Goal: Check status: Check status

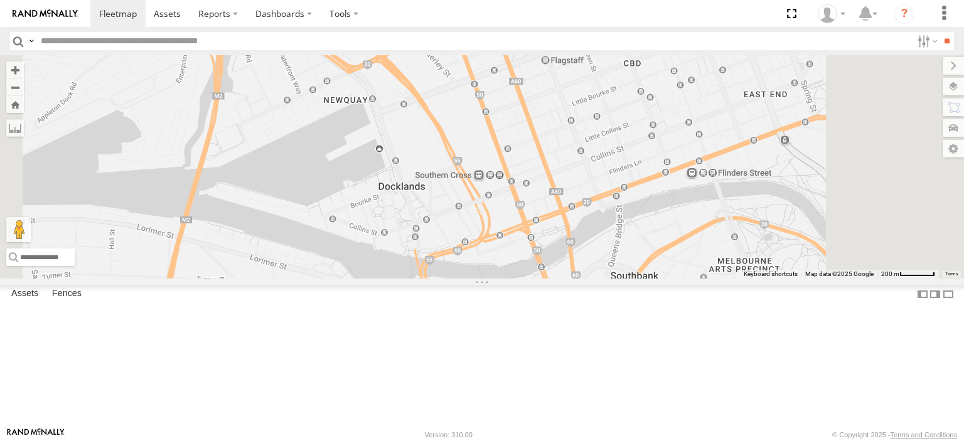
select select "**********"
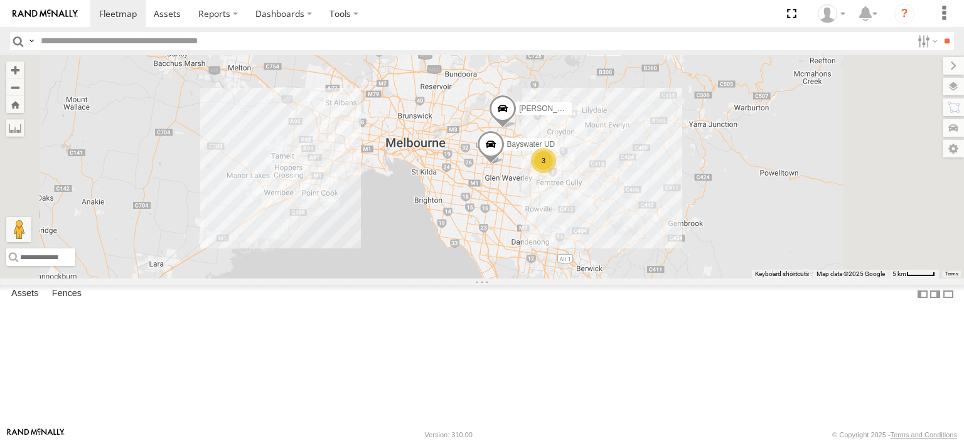
drag, startPoint x: 708, startPoint y: 290, endPoint x: 681, endPoint y: 257, distance: 42.8
click at [681, 257] on div "Bayswater UD [PERSON_NAME] BMW 3" at bounding box center [482, 167] width 964 height 224
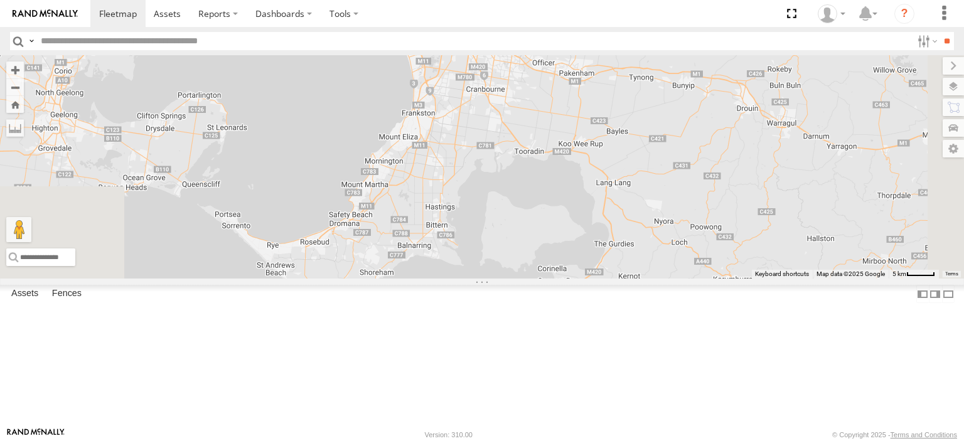
drag, startPoint x: 677, startPoint y: 291, endPoint x: 627, endPoint y: 95, distance: 202.2
click at [627, 95] on div "Bayswater UD [PERSON_NAME] BMW 3" at bounding box center [482, 167] width 964 height 224
click at [251, 215] on span at bounding box center [239, 204] width 23 height 23
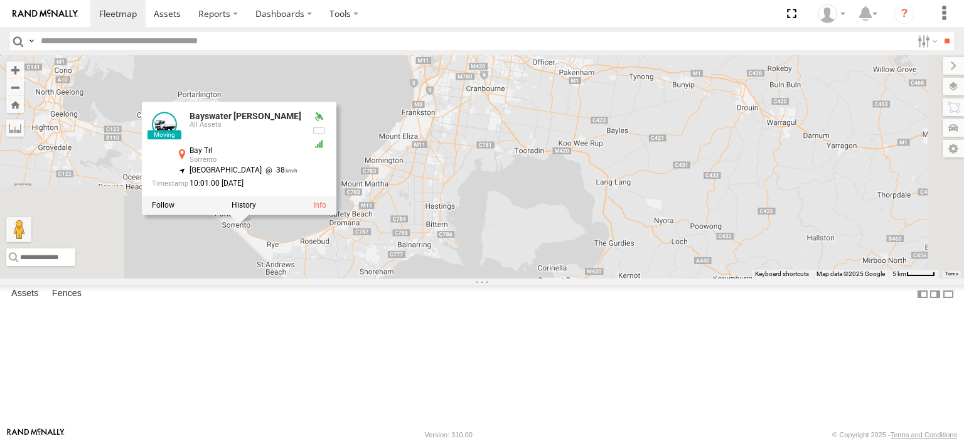
click at [337, 215] on div at bounding box center [239, 205] width 195 height 19
click at [256, 210] on label at bounding box center [244, 205] width 24 height 9
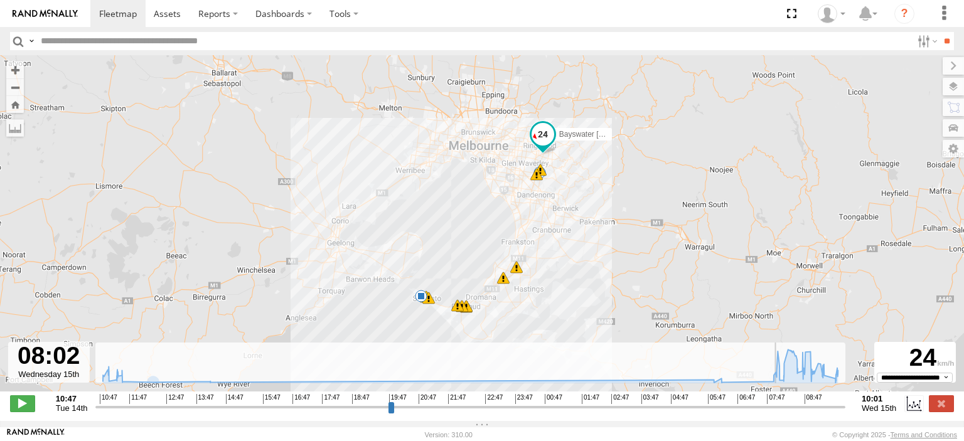
drag, startPoint x: 95, startPoint y: 416, endPoint x: 779, endPoint y: 418, distance: 683.1
click at [779, 413] on input "range" at bounding box center [470, 407] width 750 height 12
click at [31, 412] on span at bounding box center [22, 404] width 25 height 16
drag, startPoint x: 792, startPoint y: 416, endPoint x: 782, endPoint y: 416, distance: 10.0
click at [782, 413] on input "range" at bounding box center [470, 407] width 750 height 12
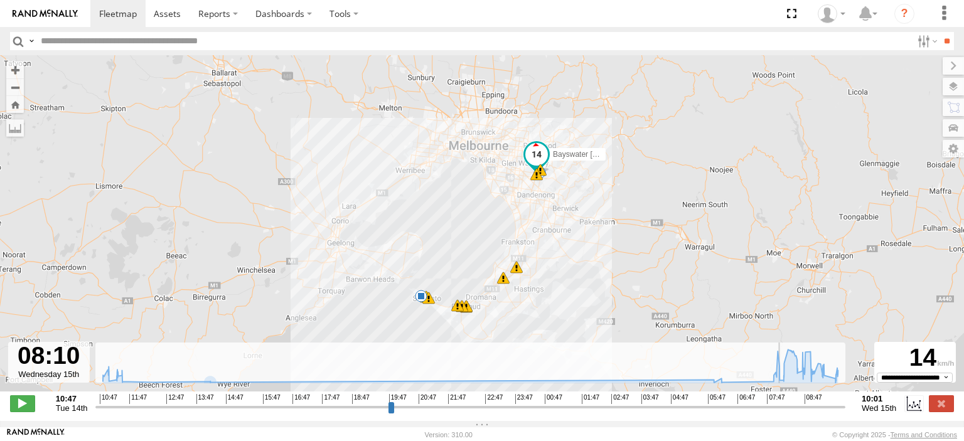
drag, startPoint x: 789, startPoint y: 410, endPoint x: 783, endPoint y: 414, distance: 6.8
click at [783, 413] on input "range" at bounding box center [470, 407] width 750 height 12
click at [30, 411] on span at bounding box center [22, 404] width 25 height 16
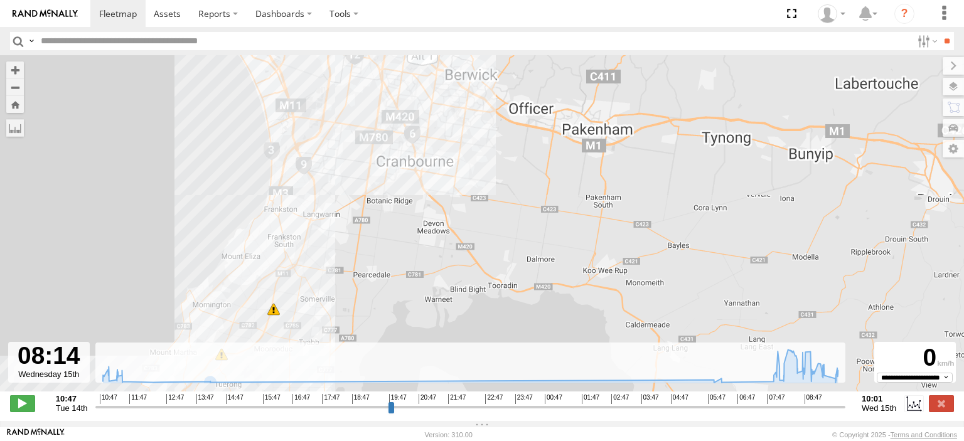
drag, startPoint x: 559, startPoint y: 179, endPoint x: 539, endPoint y: 466, distance: 287.6
click at [539, 441] on html at bounding box center [482, 220] width 964 height 441
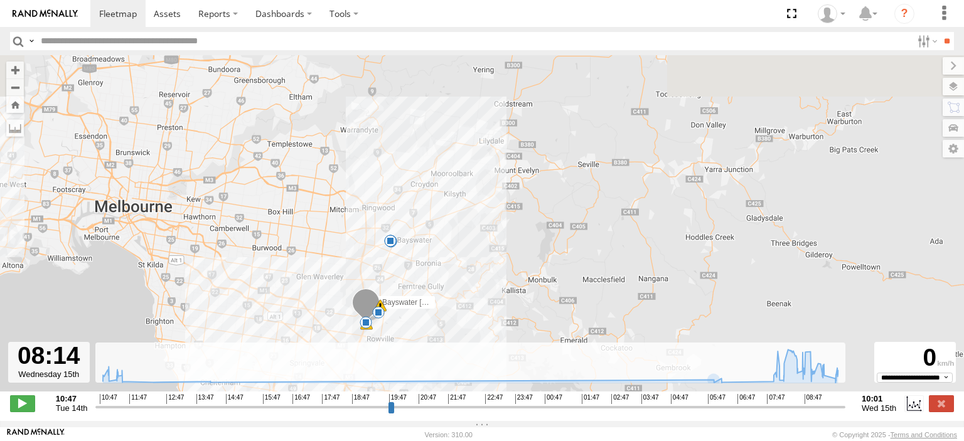
click at [511, 304] on div "Bayswater [PERSON_NAME] 10:57 Tue 08:18 Wed 08:43 Wed 08:57 Wed 09:10 Wed 09:11…" at bounding box center [482, 230] width 964 height 350
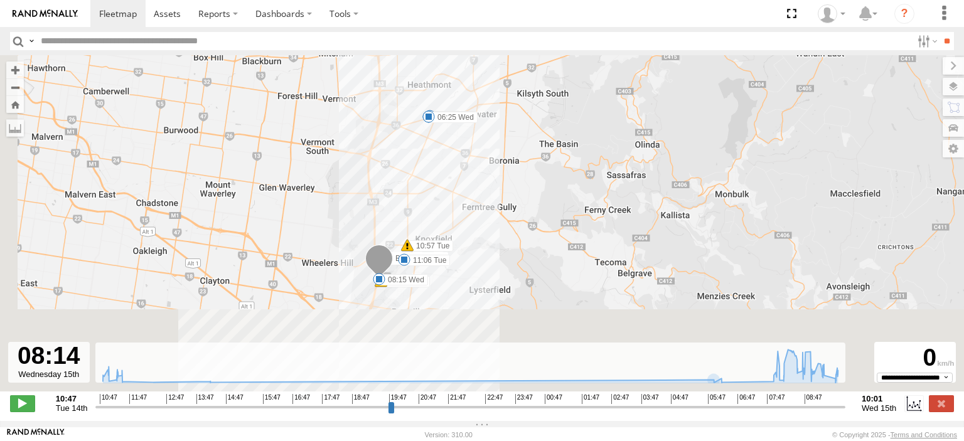
drag, startPoint x: 437, startPoint y: 323, endPoint x: 525, endPoint y: 177, distance: 170.7
click at [525, 177] on div "Bayswater [PERSON_NAME] 10:57 Tue 08:18 Wed 08:43 Wed 08:57 Wed 09:10 Wed 09:11…" at bounding box center [482, 230] width 964 height 350
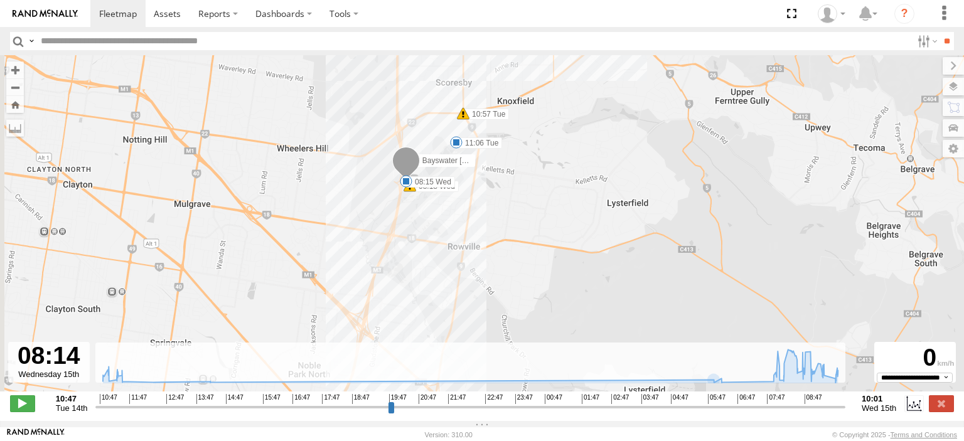
drag, startPoint x: 428, startPoint y: 292, endPoint x: 502, endPoint y: 198, distance: 119.3
click at [502, 198] on div "Bayswater [PERSON_NAME] 10:57 Tue 08:18 Wed 08:43 Wed 08:57 Wed 09:10 Wed 09:11…" at bounding box center [482, 230] width 964 height 350
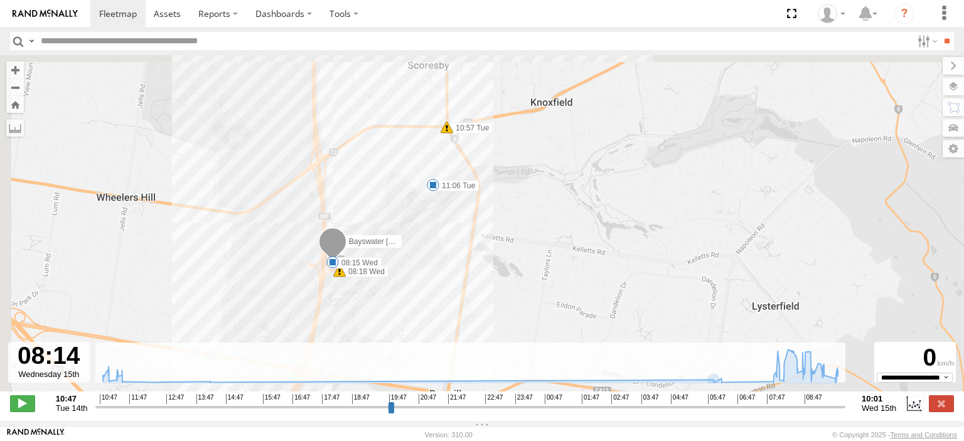
drag, startPoint x: 483, startPoint y: 193, endPoint x: 502, endPoint y: 308, distance: 116.4
click at [502, 308] on div "Bayswater [PERSON_NAME] 10:57 Tue 08:18 Wed 08:43 Wed 08:57 Wed 09:10 Wed 09:11…" at bounding box center [482, 230] width 964 height 350
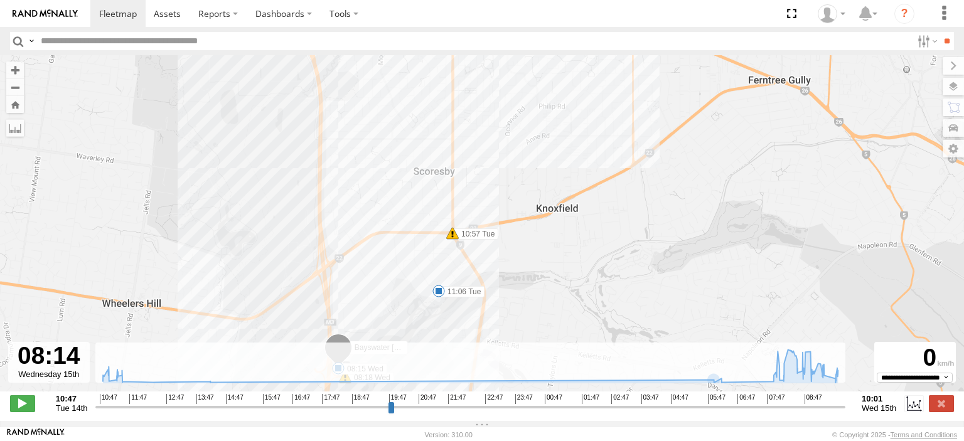
drag, startPoint x: 396, startPoint y: 246, endPoint x: 419, endPoint y: 351, distance: 107.9
click at [419, 351] on div "To navigate the map with touch gestures double-tap and hold your finger on the …" at bounding box center [482, 238] width 964 height 366
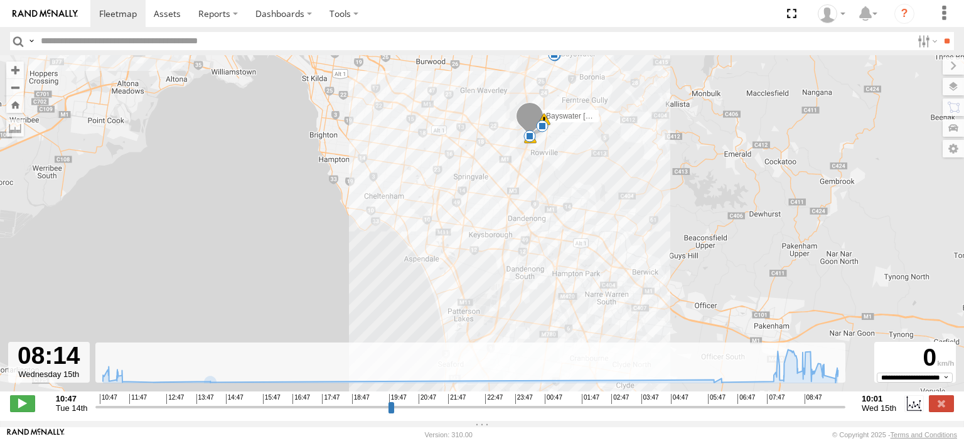
drag, startPoint x: 543, startPoint y: 318, endPoint x: 576, endPoint y: 174, distance: 147.4
click at [573, 168] on div "Bayswater [PERSON_NAME] 10:57 Tue 08:18 Wed 08:43 Wed 08:57 Wed 09:10 Wed 09:11…" at bounding box center [482, 230] width 964 height 350
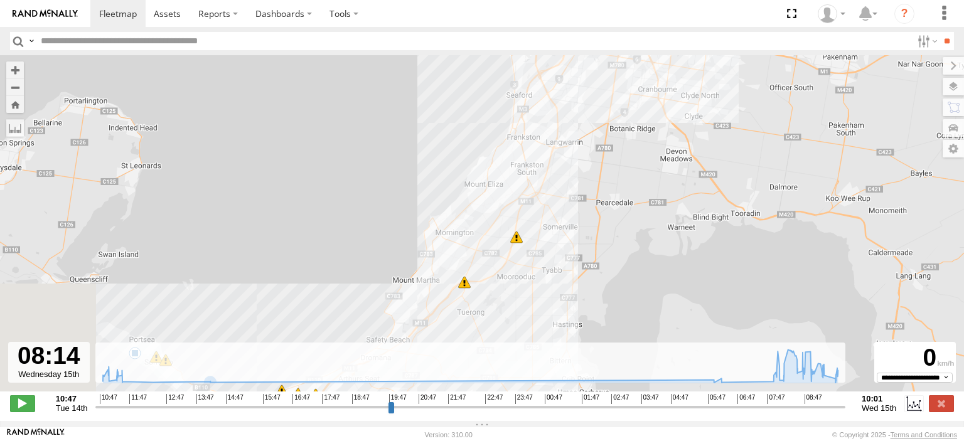
drag, startPoint x: 524, startPoint y: 306, endPoint x: 559, endPoint y: 151, distance: 158.9
click at [564, 126] on div "Bayswater [PERSON_NAME] 10:57 Tue 08:18 Wed 08:43 Wed 08:57 Wed 09:10 Wed 09:11…" at bounding box center [482, 230] width 964 height 350
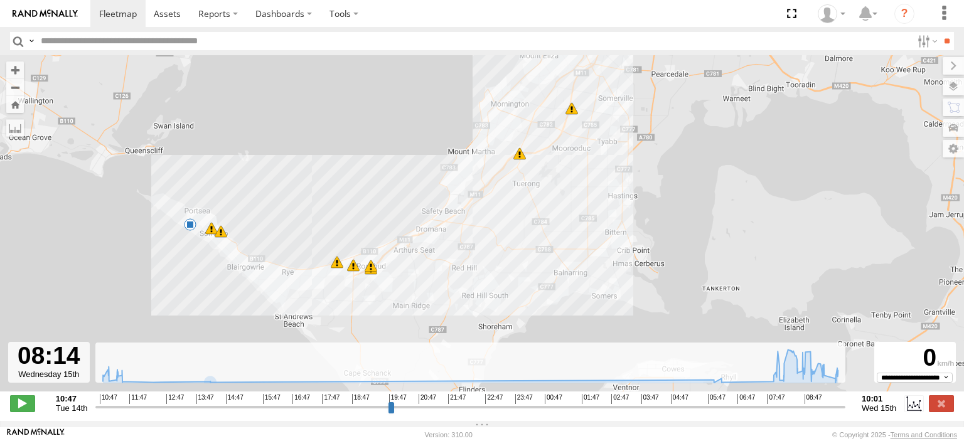
drag, startPoint x: 490, startPoint y: 266, endPoint x: 549, endPoint y: 267, distance: 58.4
click at [549, 267] on div "Bayswater [PERSON_NAME] 10:57 Tue 08:18 Wed 08:43 Wed 08:57 Wed 09:10 Wed 09:11…" at bounding box center [482, 230] width 964 height 350
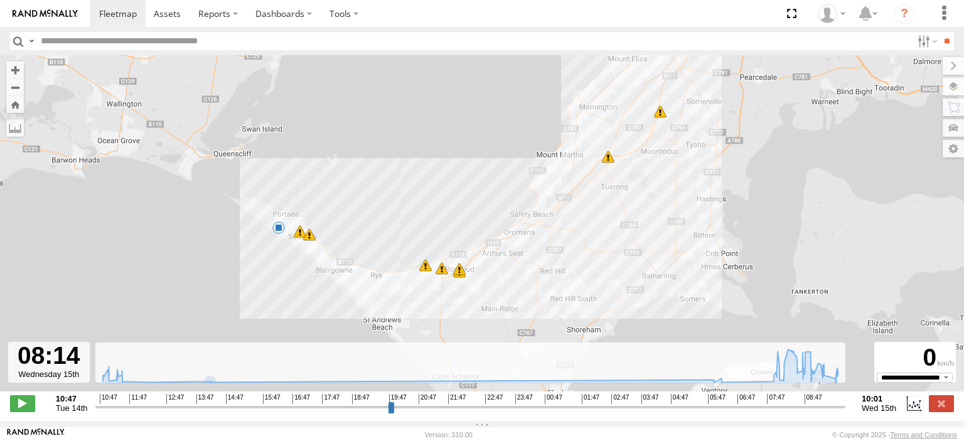
click at [278, 230] on span at bounding box center [279, 228] width 13 height 13
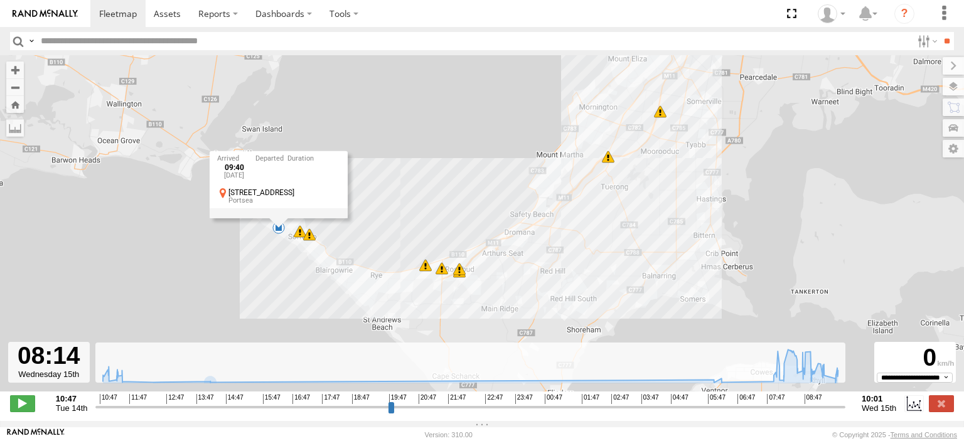
click at [465, 278] on span at bounding box center [459, 272] width 13 height 13
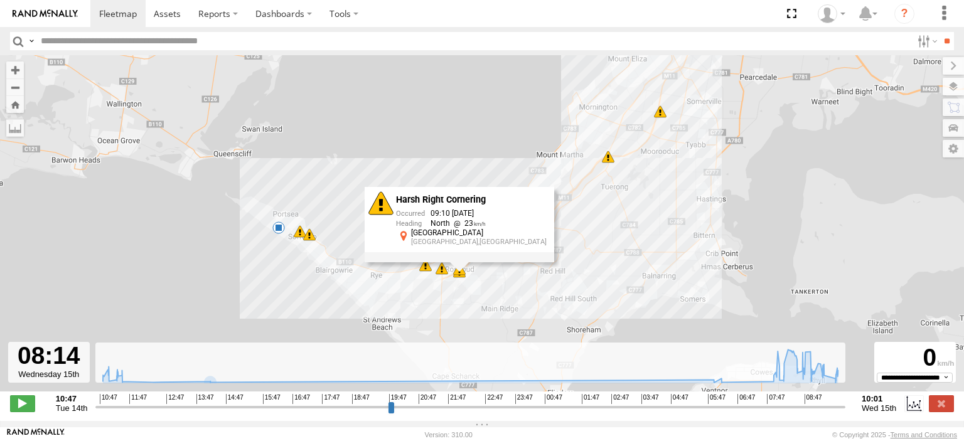
click at [439, 275] on span at bounding box center [442, 268] width 13 height 13
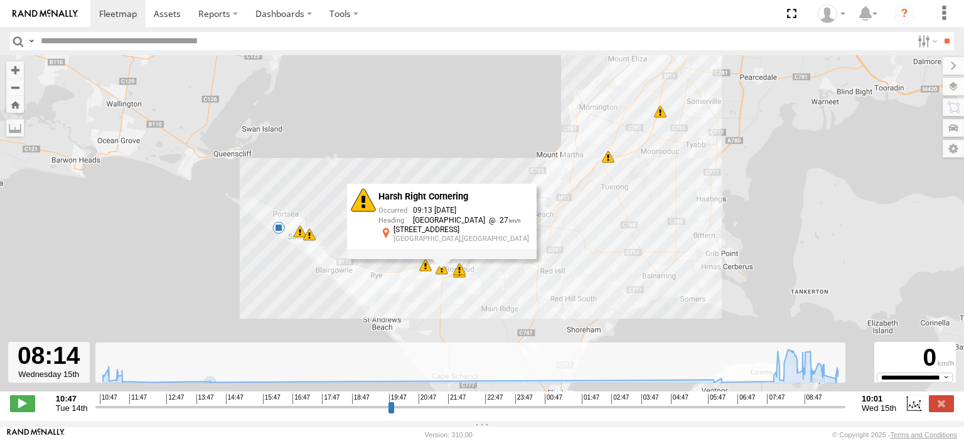
click at [423, 272] on span at bounding box center [425, 265] width 13 height 13
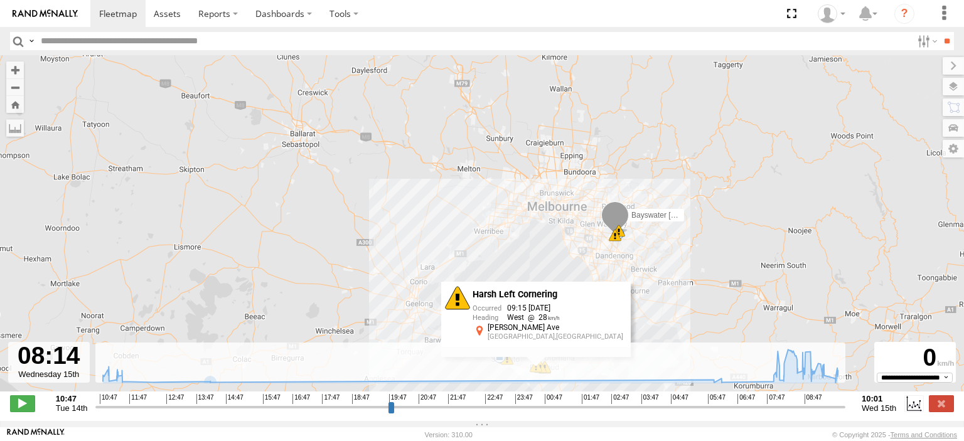
drag, startPoint x: 766, startPoint y: 189, endPoint x: 661, endPoint y: 315, distance: 164.0
click at [666, 315] on div "Bayswater [PERSON_NAME] 10:57 Tue 08:18 Wed 08:43 Wed 08:57 Wed 09:10 Wed 09:11…" at bounding box center [482, 230] width 964 height 350
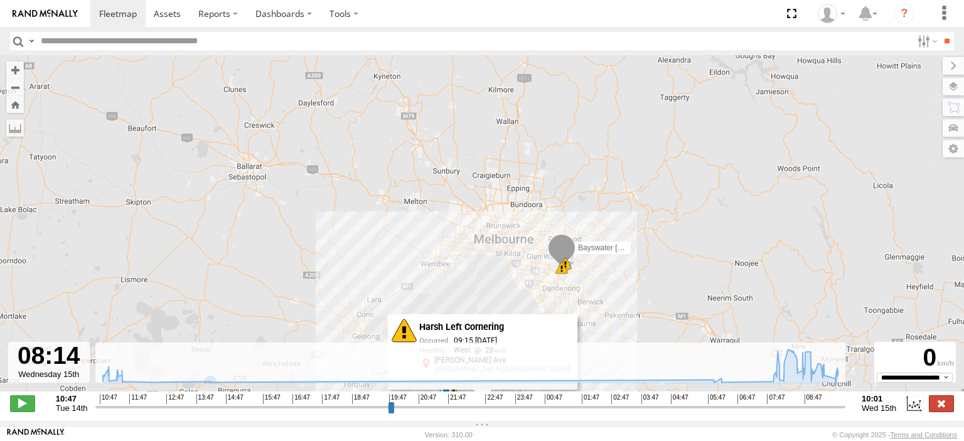
click at [945, 404] on label at bounding box center [941, 404] width 25 height 16
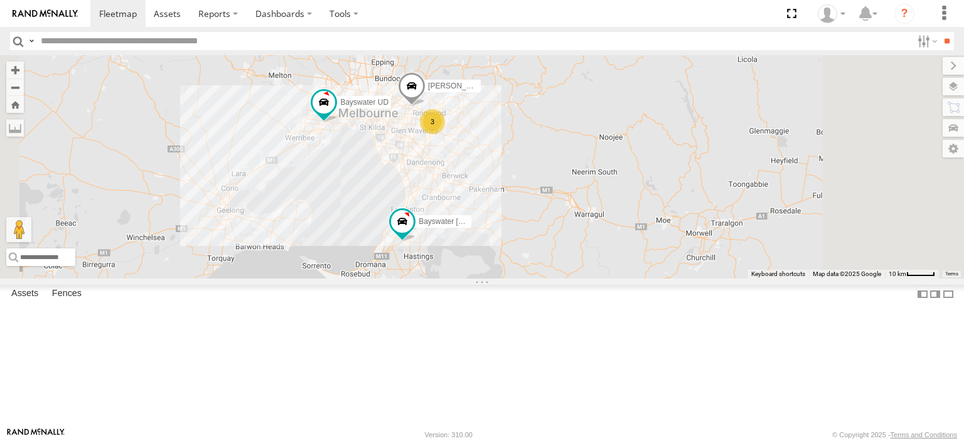
drag, startPoint x: 511, startPoint y: 173, endPoint x: 508, endPoint y: 240, distance: 67.9
click at [508, 240] on div "Bayswater [PERSON_NAME] 3 Bayswater UD [PERSON_NAME] BMW" at bounding box center [482, 167] width 964 height 224
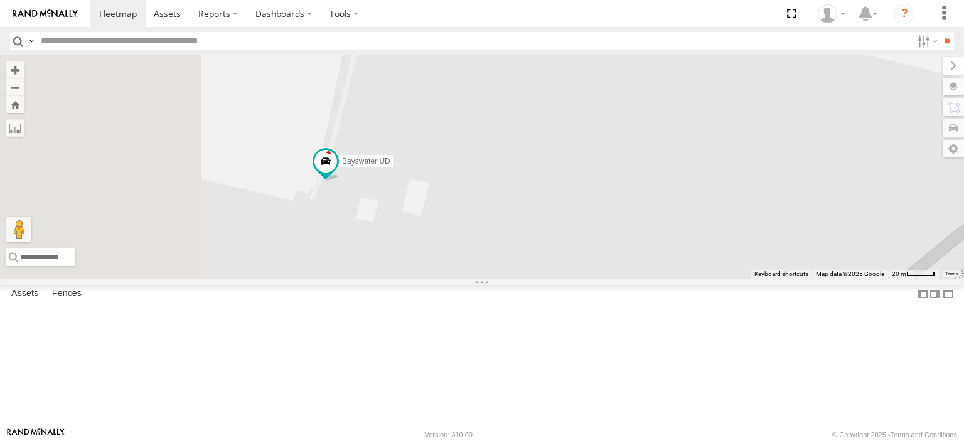
drag, startPoint x: 421, startPoint y: 298, endPoint x: 558, endPoint y: 256, distance: 143.4
click at [558, 256] on div "Bayswater [PERSON_NAME] UD [PERSON_NAME] BMW" at bounding box center [482, 167] width 964 height 224
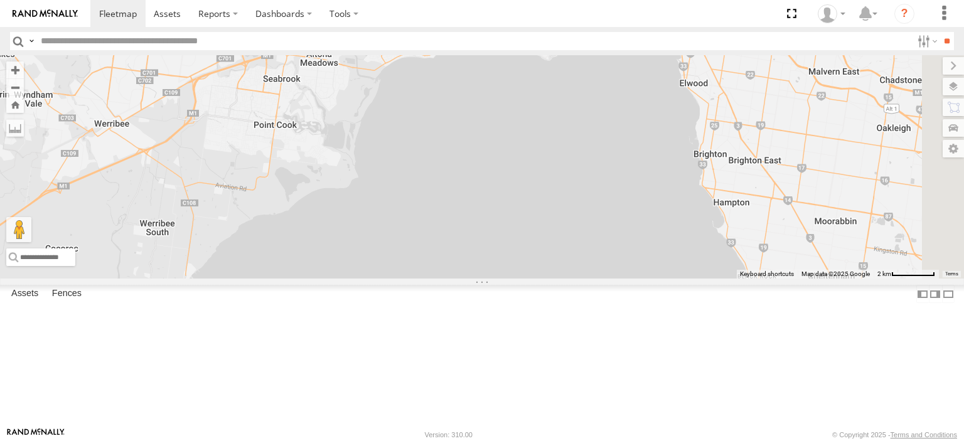
drag, startPoint x: 769, startPoint y: 326, endPoint x: 555, endPoint y: 154, distance: 273.8
click at [549, 121] on div "Bayswater [PERSON_NAME] UD [PERSON_NAME] BMW" at bounding box center [482, 167] width 964 height 224
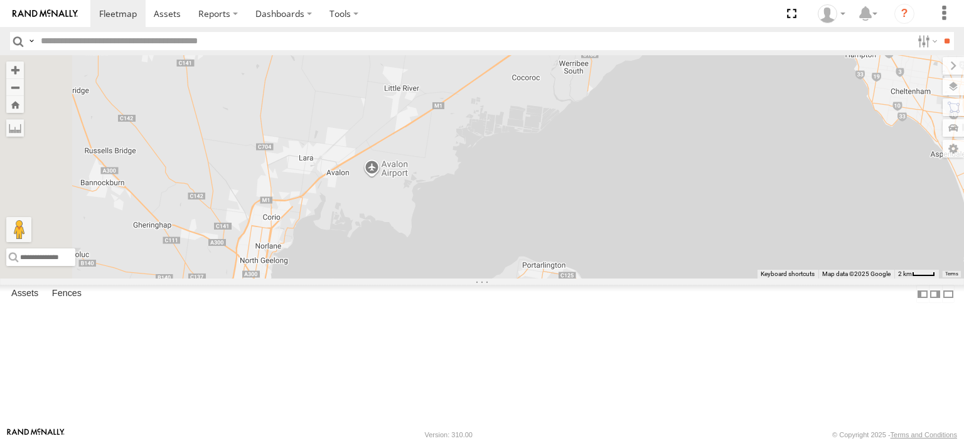
drag, startPoint x: 445, startPoint y: 264, endPoint x: 753, endPoint y: 106, distance: 347.1
click at [753, 106] on div "Bayswater [PERSON_NAME] Bayswater UD [PERSON_NAME] BMW 3" at bounding box center [482, 167] width 964 height 224
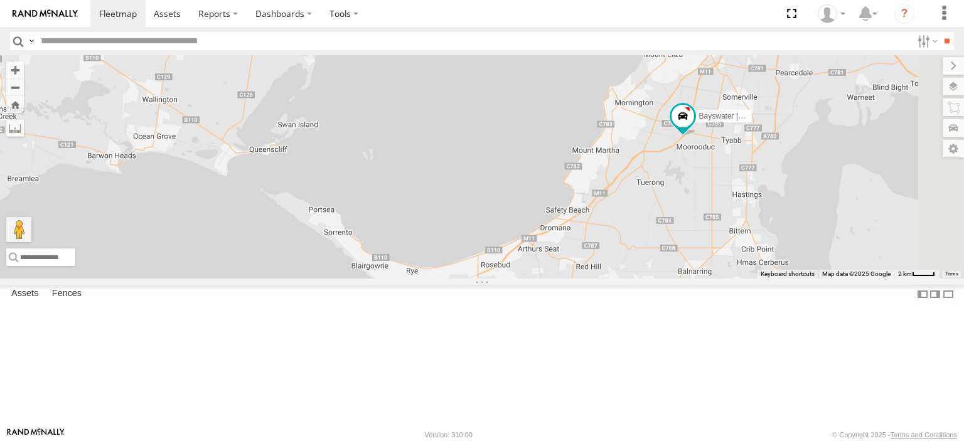
drag, startPoint x: 374, startPoint y: 326, endPoint x: 152, endPoint y: 92, distance: 322.4
click at [90, 81] on main "To navigate the map with touch gestures double-tap and hold your finger on the …" at bounding box center [482, 241] width 964 height 372
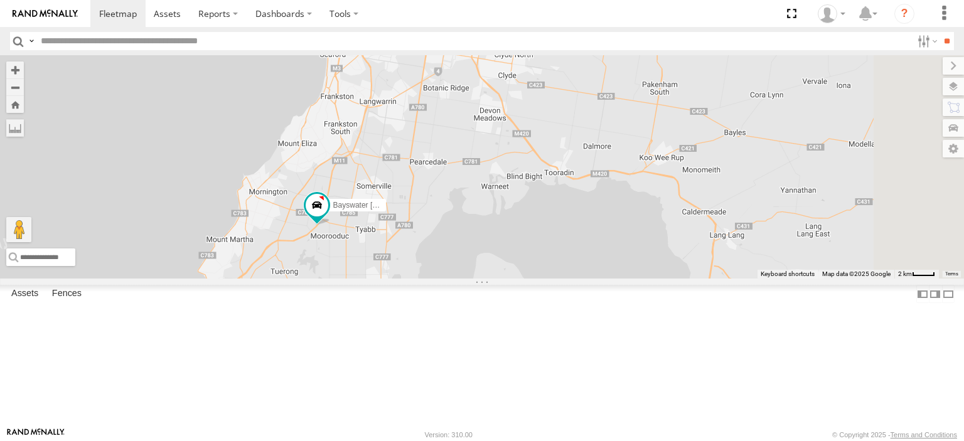
drag, startPoint x: 836, startPoint y: 253, endPoint x: 500, endPoint y: 308, distance: 340.4
click at [500, 279] on div "Bayswater [PERSON_NAME] Bayswater UD [PERSON_NAME] BMW 3" at bounding box center [482, 167] width 964 height 224
click at [328, 217] on span at bounding box center [317, 205] width 23 height 23
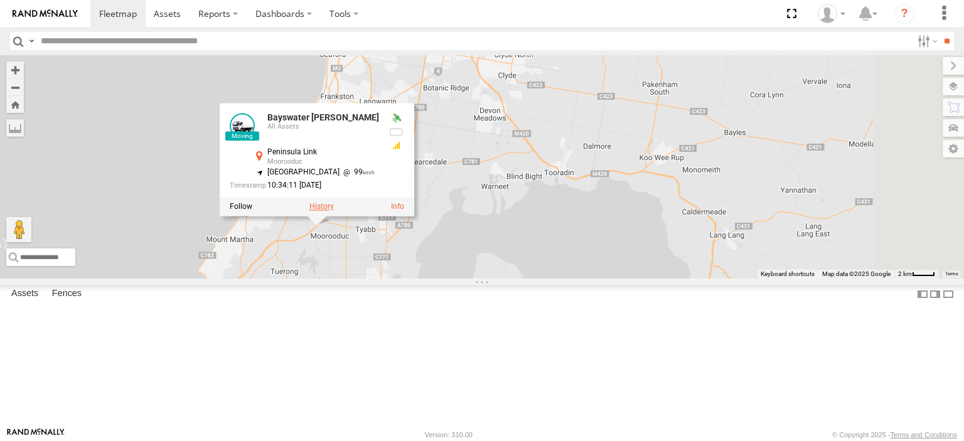
click at [334, 211] on label at bounding box center [322, 206] width 24 height 9
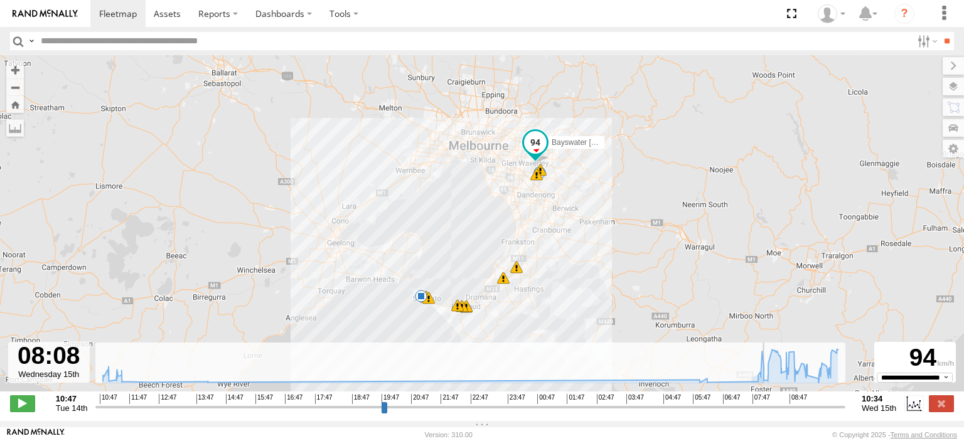
drag, startPoint x: 116, startPoint y: 414, endPoint x: 766, endPoint y: 424, distance: 650.6
click at [766, 413] on input "range" at bounding box center [470, 407] width 750 height 12
click at [13, 402] on span at bounding box center [22, 404] width 25 height 16
type input "**********"
click at [939, 409] on label at bounding box center [941, 404] width 25 height 16
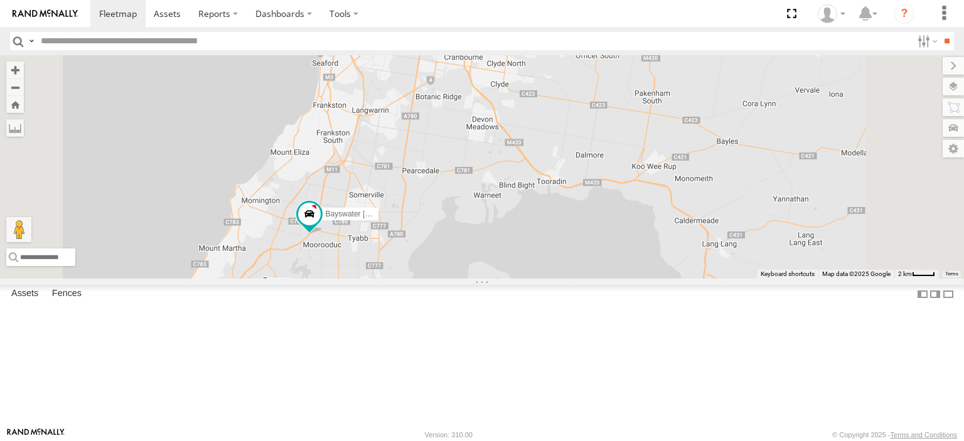
drag, startPoint x: 507, startPoint y: 170, endPoint x: 576, endPoint y: 416, distance: 256.1
click at [576, 279] on div "Bayswater [PERSON_NAME] Bayswater UD" at bounding box center [482, 167] width 964 height 224
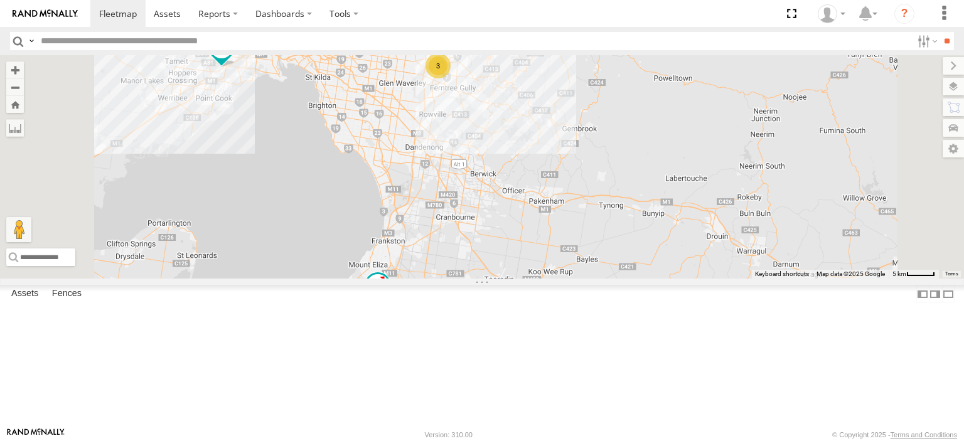
drag, startPoint x: 592, startPoint y: 389, endPoint x: 581, endPoint y: 321, distance: 69.3
click at [581, 279] on div "Bayswater [PERSON_NAME] Bayswater UD [PERSON_NAME] BMW 3" at bounding box center [482, 167] width 964 height 224
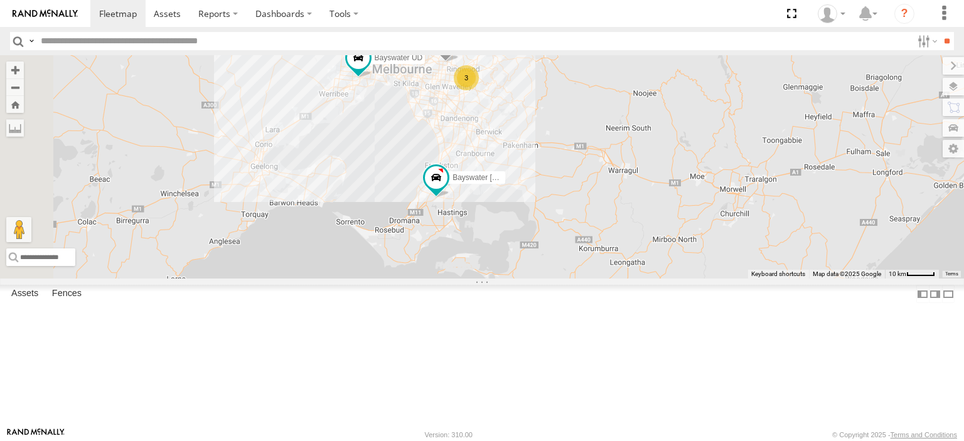
drag, startPoint x: 546, startPoint y: 379, endPoint x: 598, endPoint y: 288, distance: 104.7
click at [598, 279] on div "Bayswater [PERSON_NAME] Bayswater UD Bendigo Isuzu FRR Westside UD [PERSON_NAME…" at bounding box center [482, 167] width 964 height 224
